Goal: Book appointment/travel/reservation

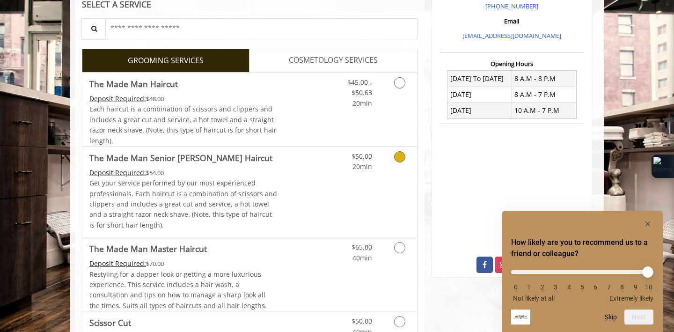
scroll to position [310, 0]
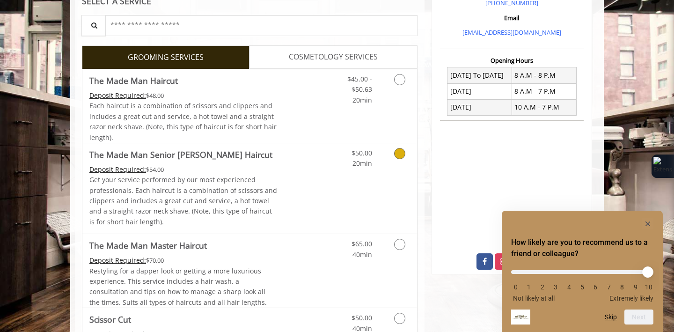
click at [287, 190] on link "Discounted Price" at bounding box center [306, 188] width 56 height 90
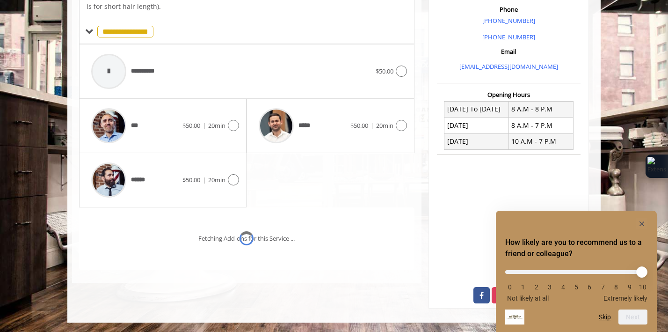
scroll to position [289, 0]
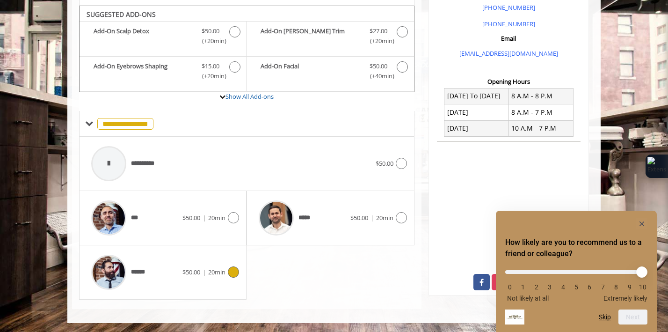
click at [183, 266] on div "$50.00 | 20min" at bounding box center [211, 271] width 57 height 11
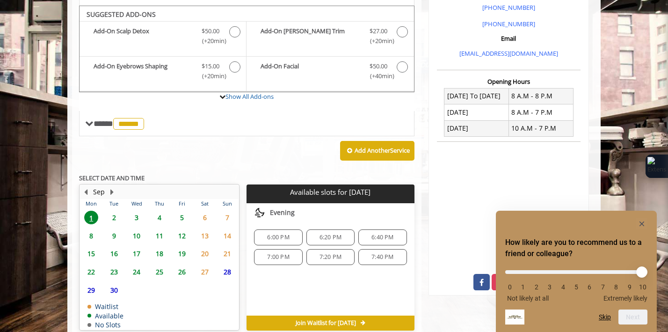
click at [183, 234] on span "12" at bounding box center [182, 236] width 14 height 14
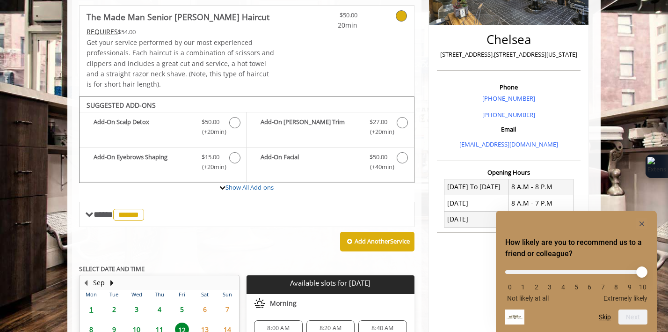
scroll to position [184, 0]
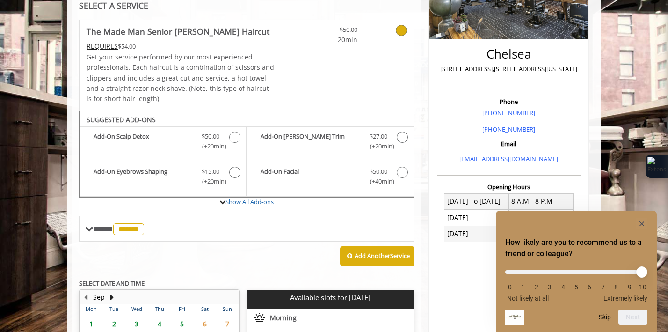
click at [486, 70] on p "[STREET_ADDRESS],[STREET_ADDRESS][US_STATE]" at bounding box center [508, 69] width 139 height 10
copy div "[STREET_ADDRESS],[STREET_ADDRESS][US_STATE]"
